Goal: Find specific page/section: Find specific page/section

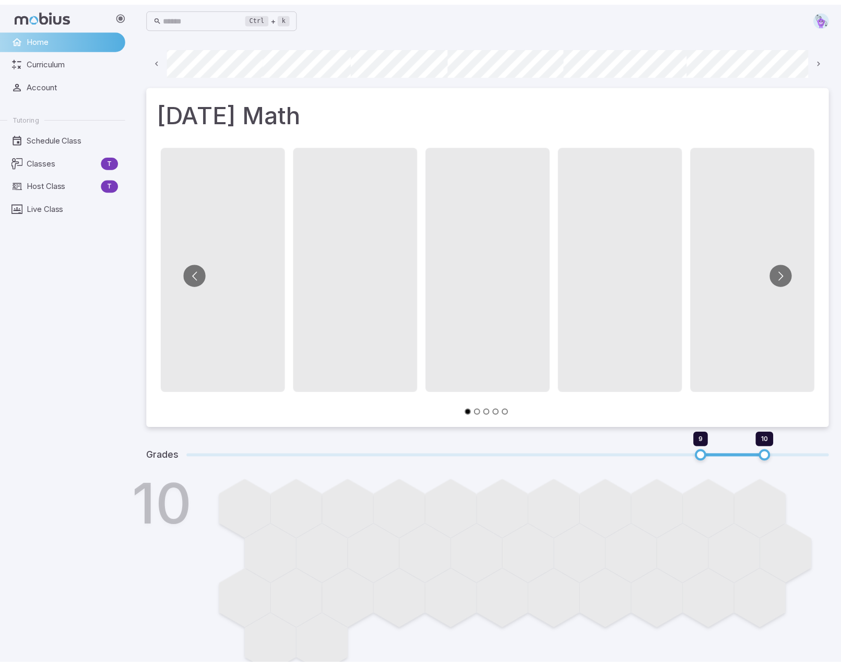
scroll to position [0, 445]
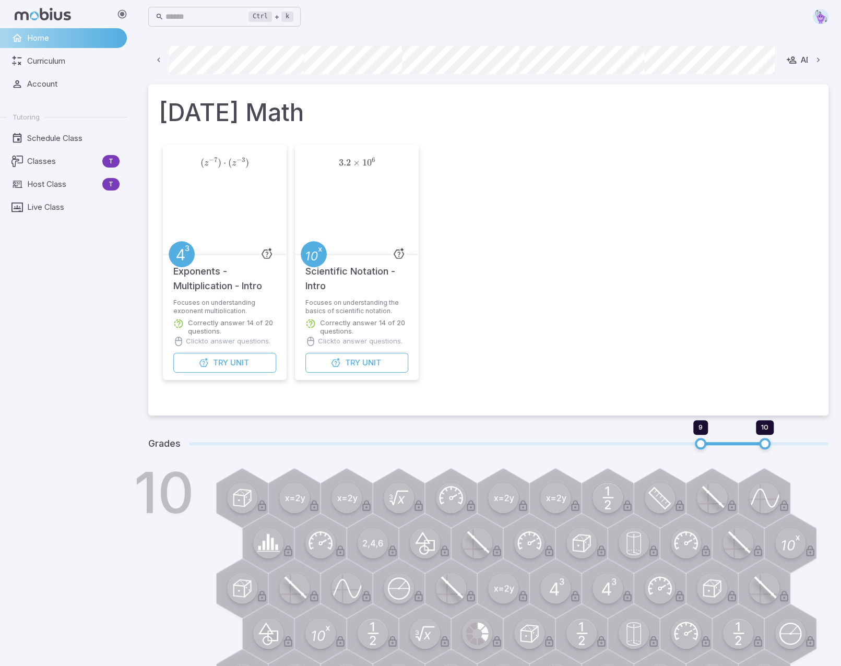
click at [749, 263] on div "( z − 7 ) ⋅ ( z − 3 ) (z^{-7})\cdot(z^{-3}) ( z − 7 ) ⋅ ( z − 3 ) Exponents - M…" at bounding box center [488, 273] width 659 height 264
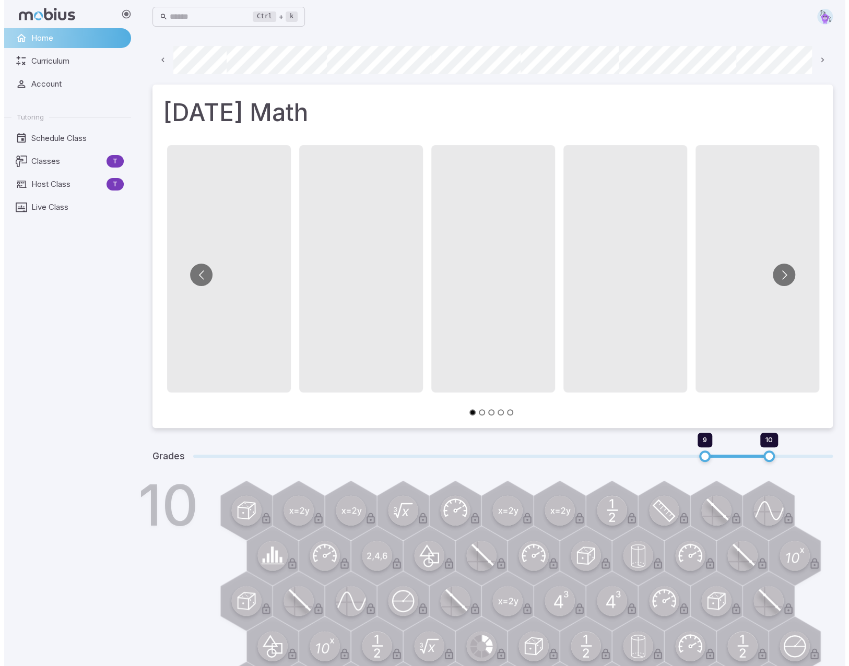
scroll to position [0, 75]
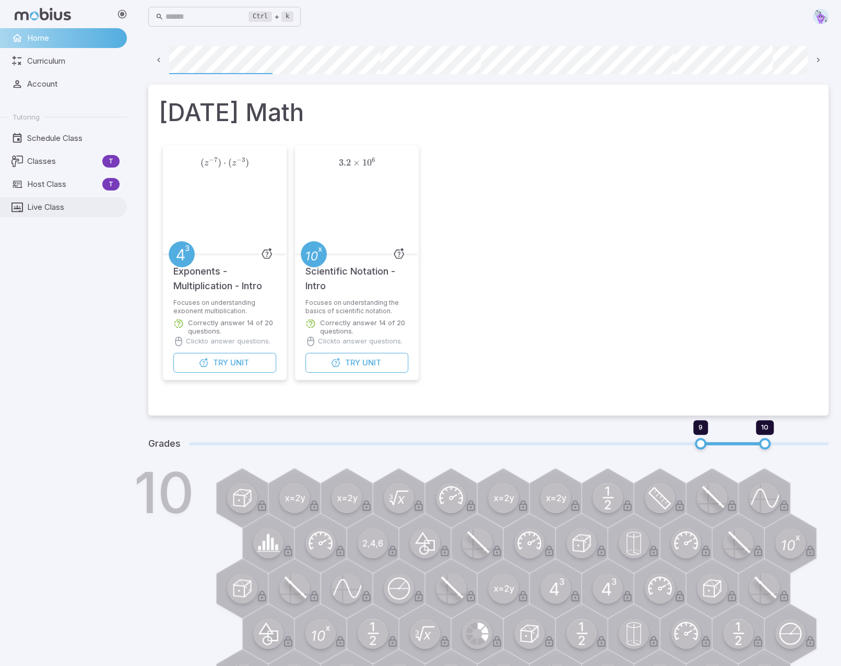
click at [45, 203] on span "Live Class" at bounding box center [73, 207] width 92 height 11
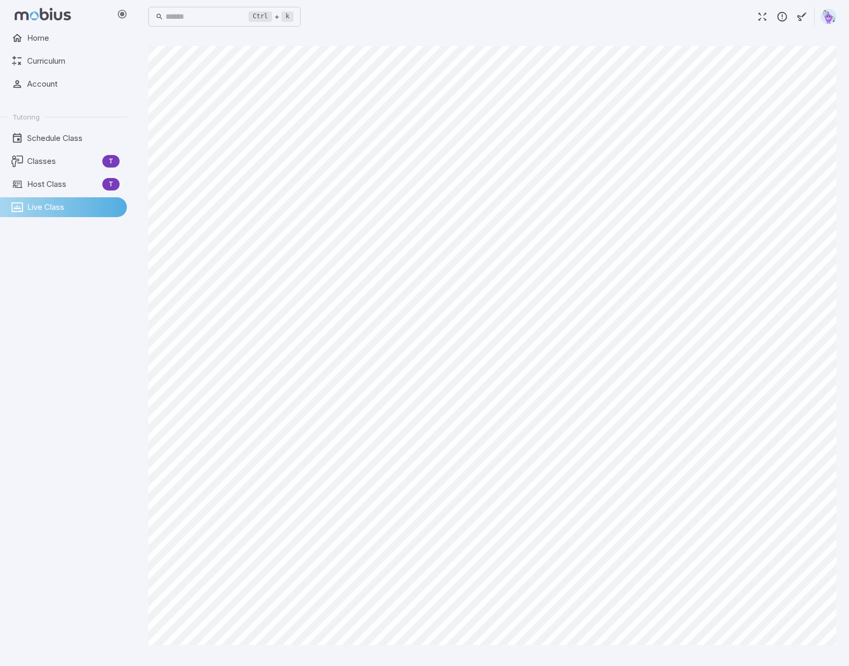
click at [829, 18] on img at bounding box center [829, 17] width 16 height 16
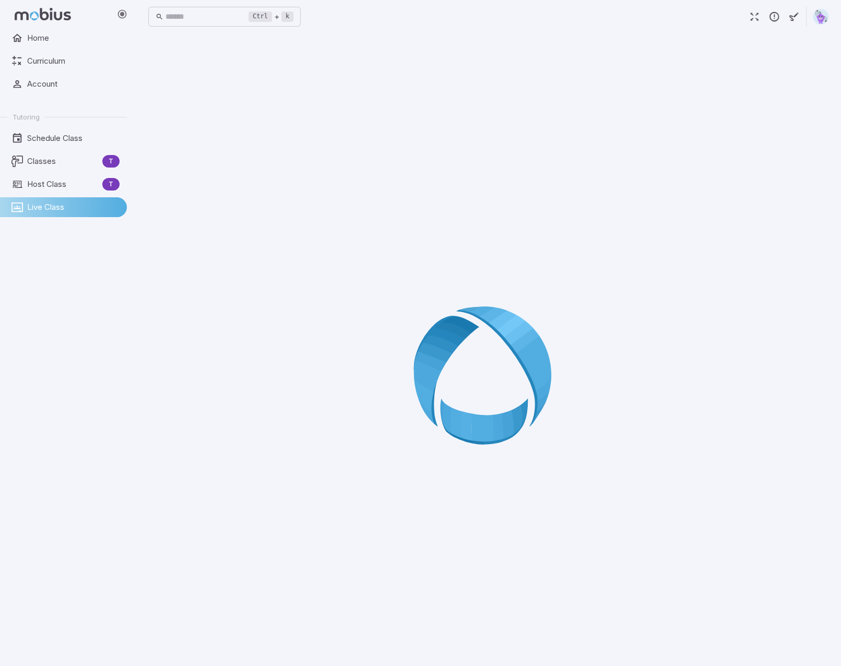
click at [658, 520] on div at bounding box center [488, 379] width 680 height 666
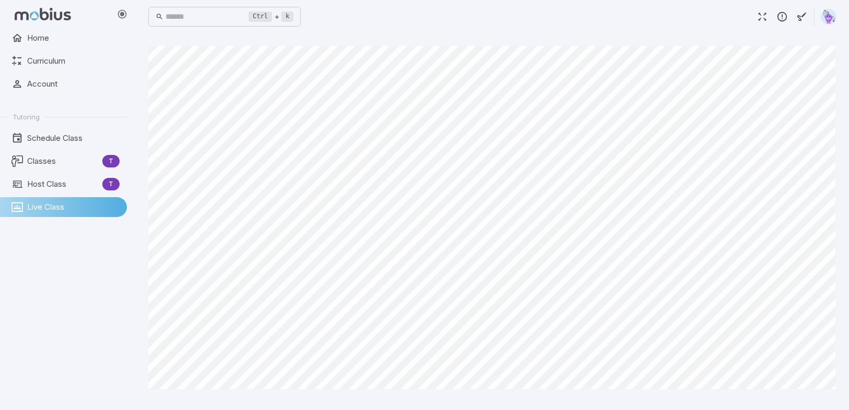
click at [35, 204] on span "Live Class" at bounding box center [73, 207] width 92 height 11
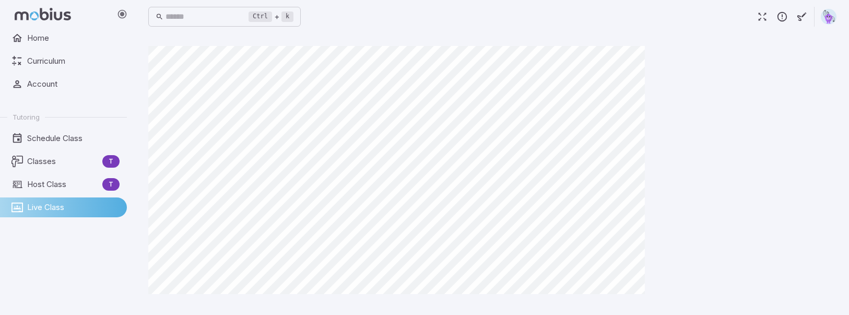
click at [826, 14] on img at bounding box center [829, 17] width 16 height 16
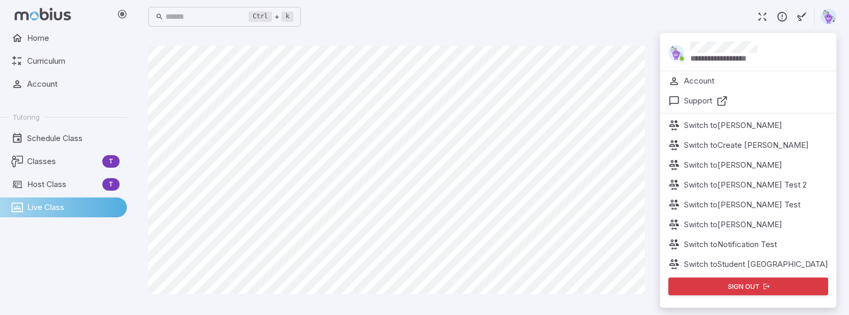
click at [780, 199] on p "Switch to [PERSON_NAME] Test" at bounding box center [742, 204] width 116 height 11
